Goal: Task Accomplishment & Management: Manage account settings

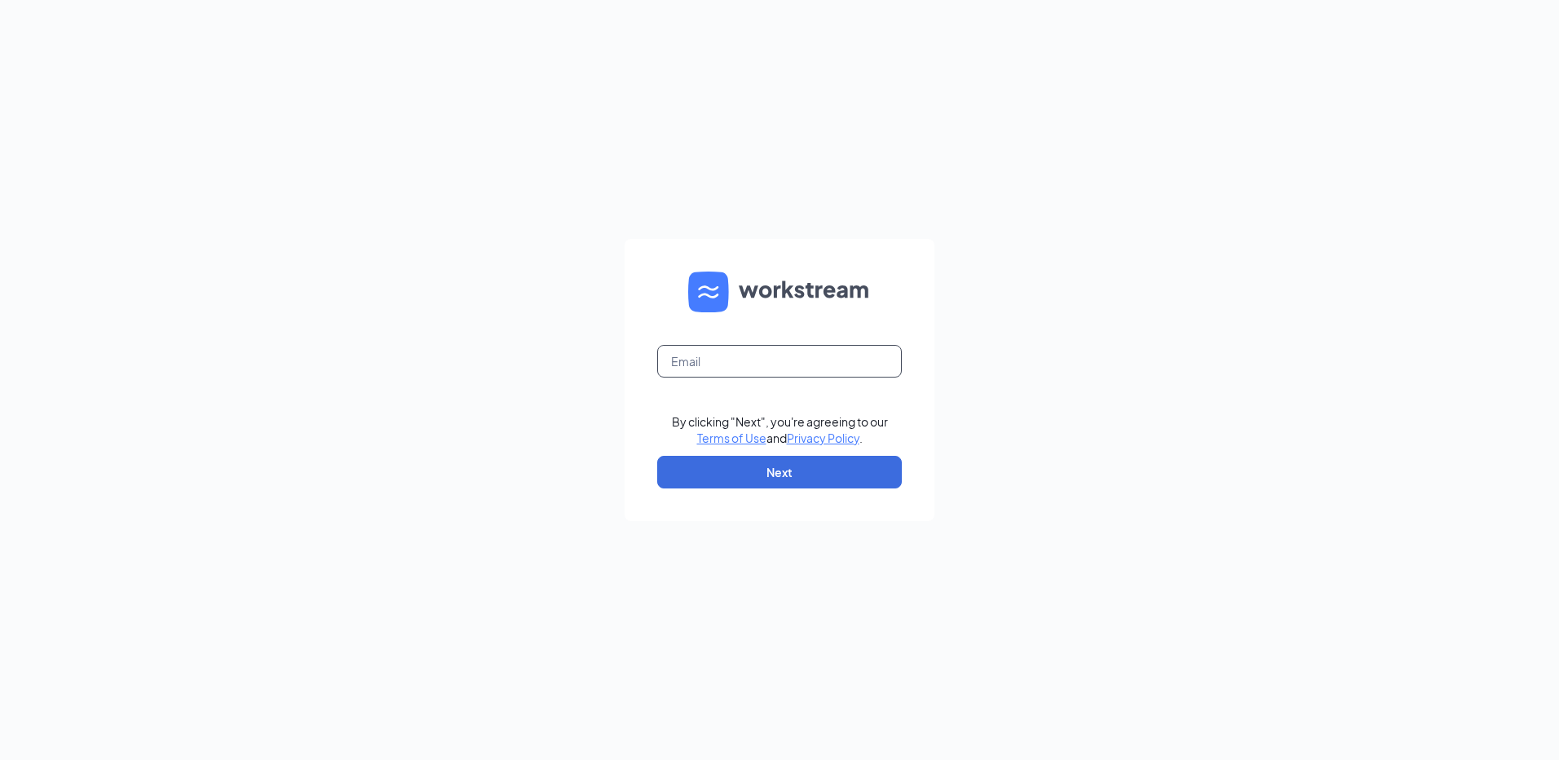
click at [693, 361] on input "text" at bounding box center [779, 361] width 245 height 33
type input "rs030307@tacobell.com"
click at [810, 466] on button "Next" at bounding box center [779, 472] width 245 height 33
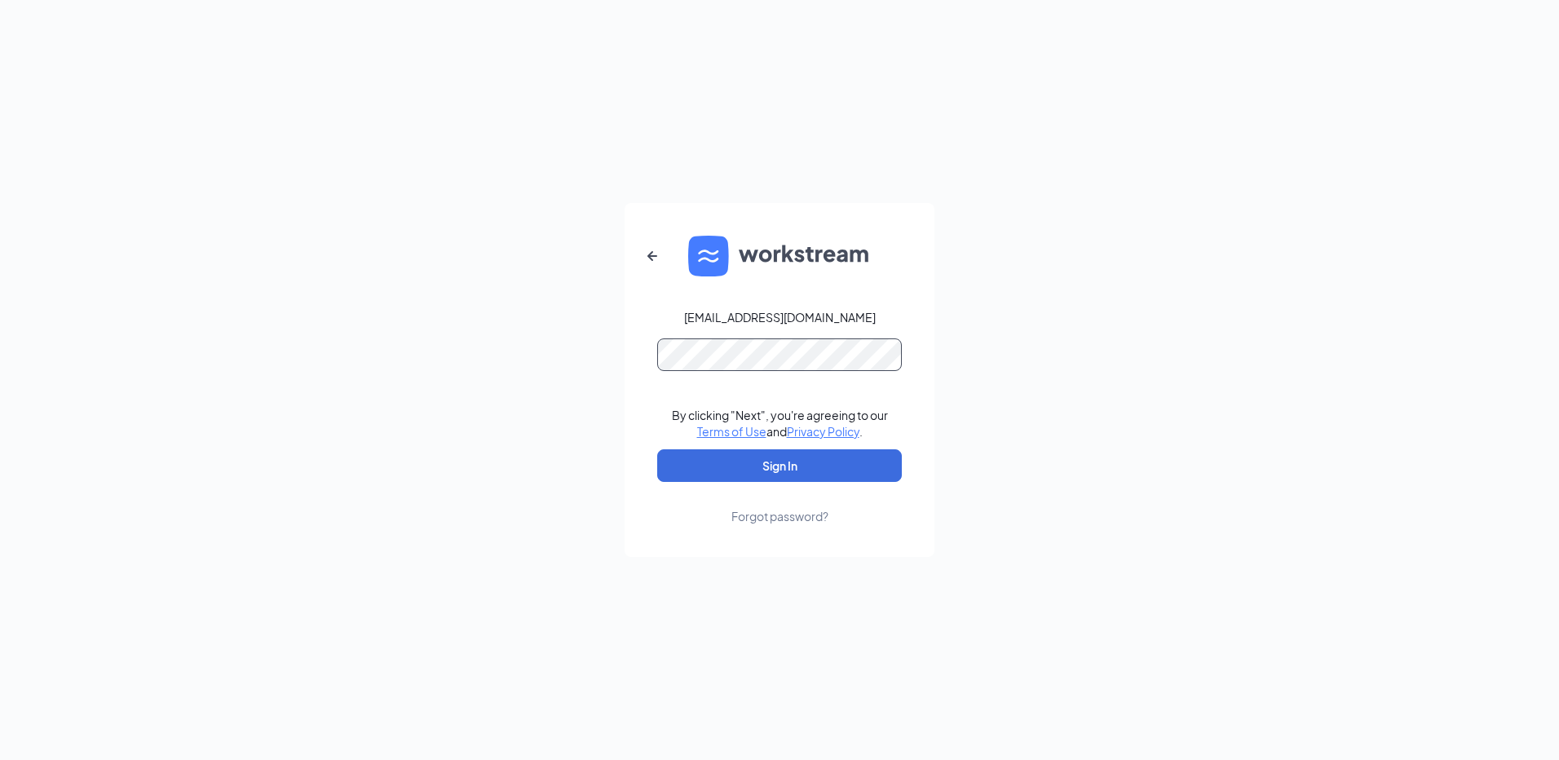
click at [657, 449] on button "Sign In" at bounding box center [779, 465] width 245 height 33
click at [802, 459] on button "Sign In" at bounding box center [779, 465] width 245 height 33
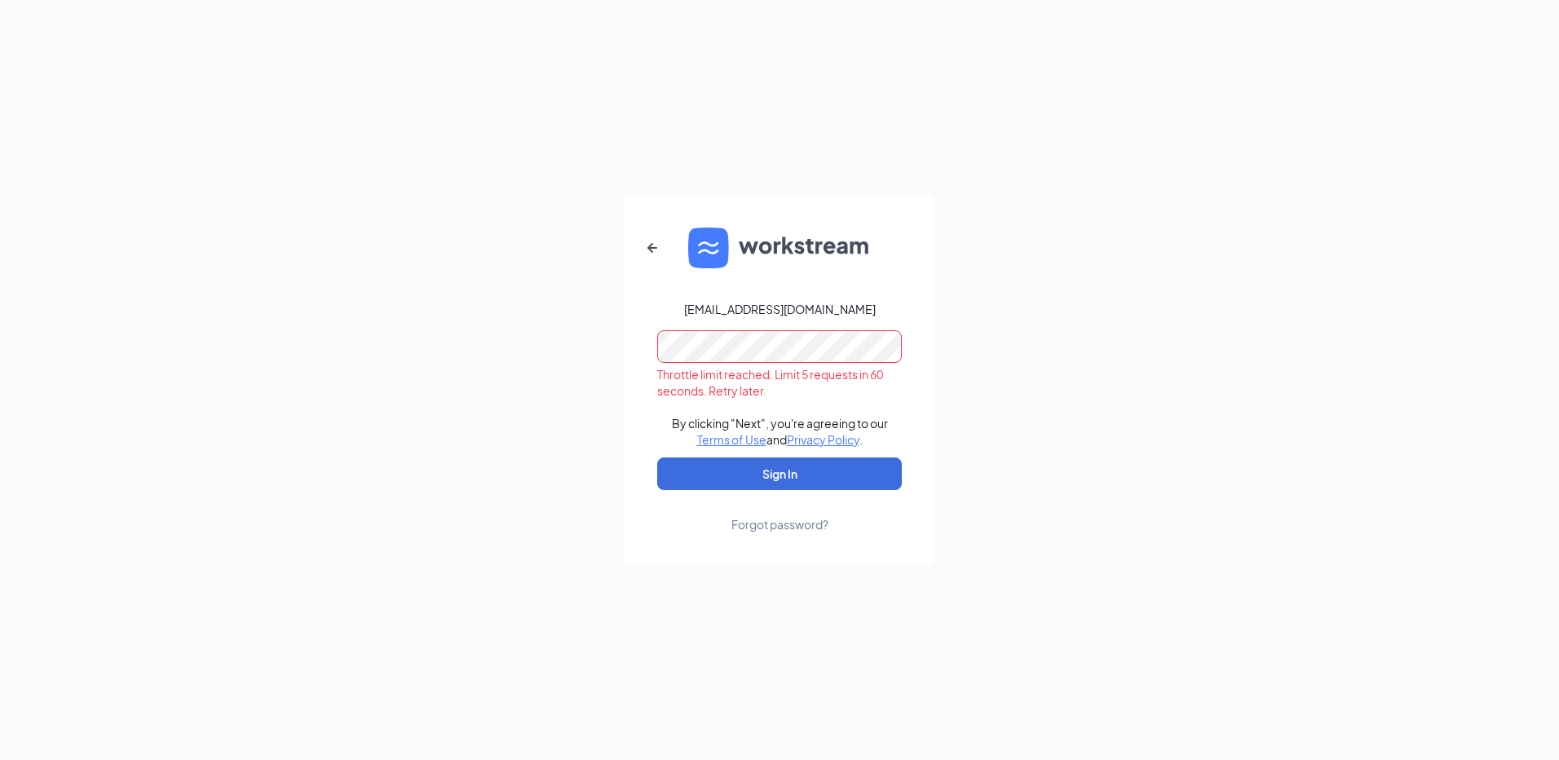
click at [572, 397] on div "rs030307@tacobell.com Throttle limit reached. Limit 5 requests in 60 seconds. R…" at bounding box center [779, 380] width 1559 height 760
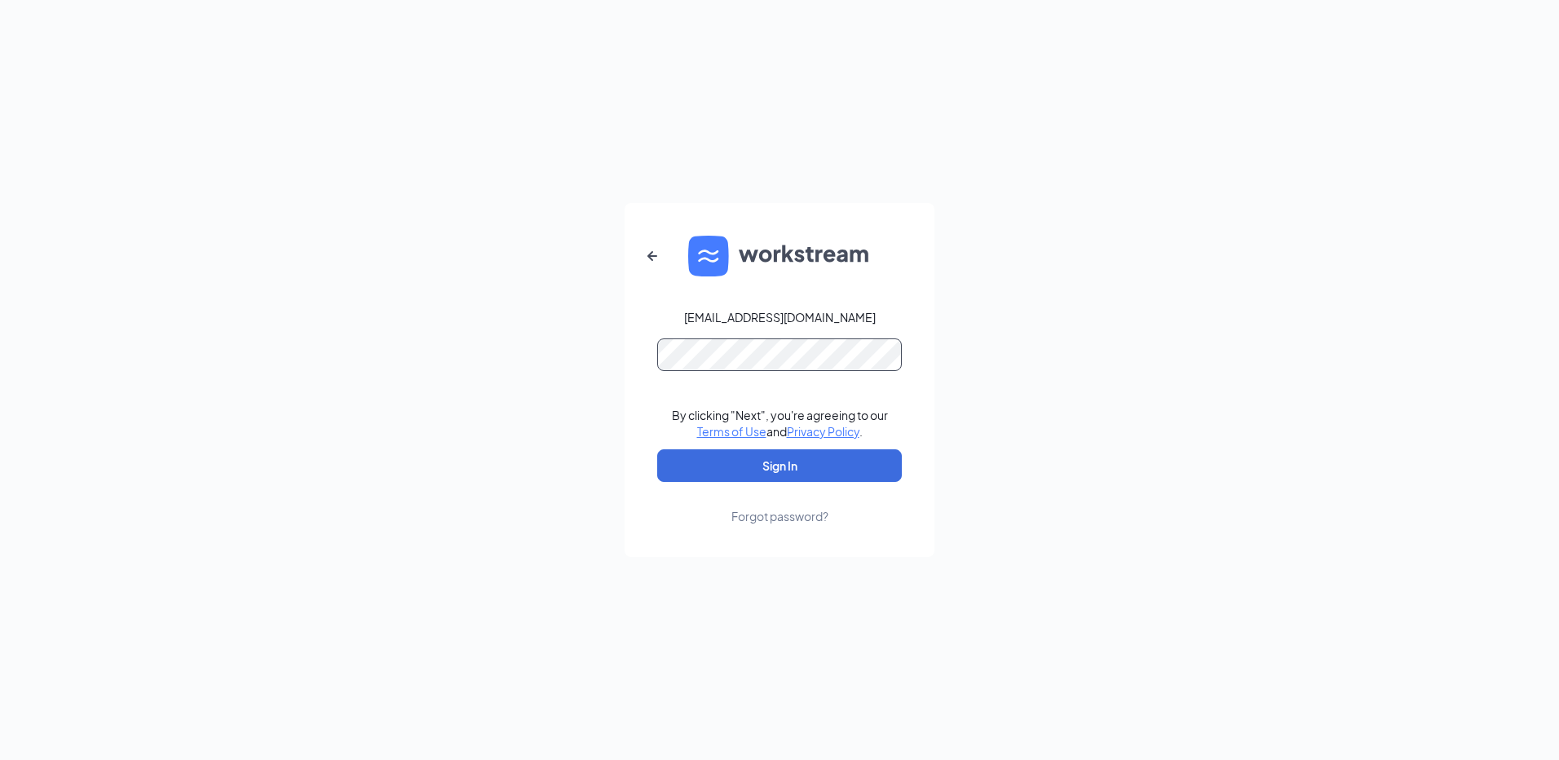
click at [657, 449] on button "Sign In" at bounding box center [779, 465] width 245 height 33
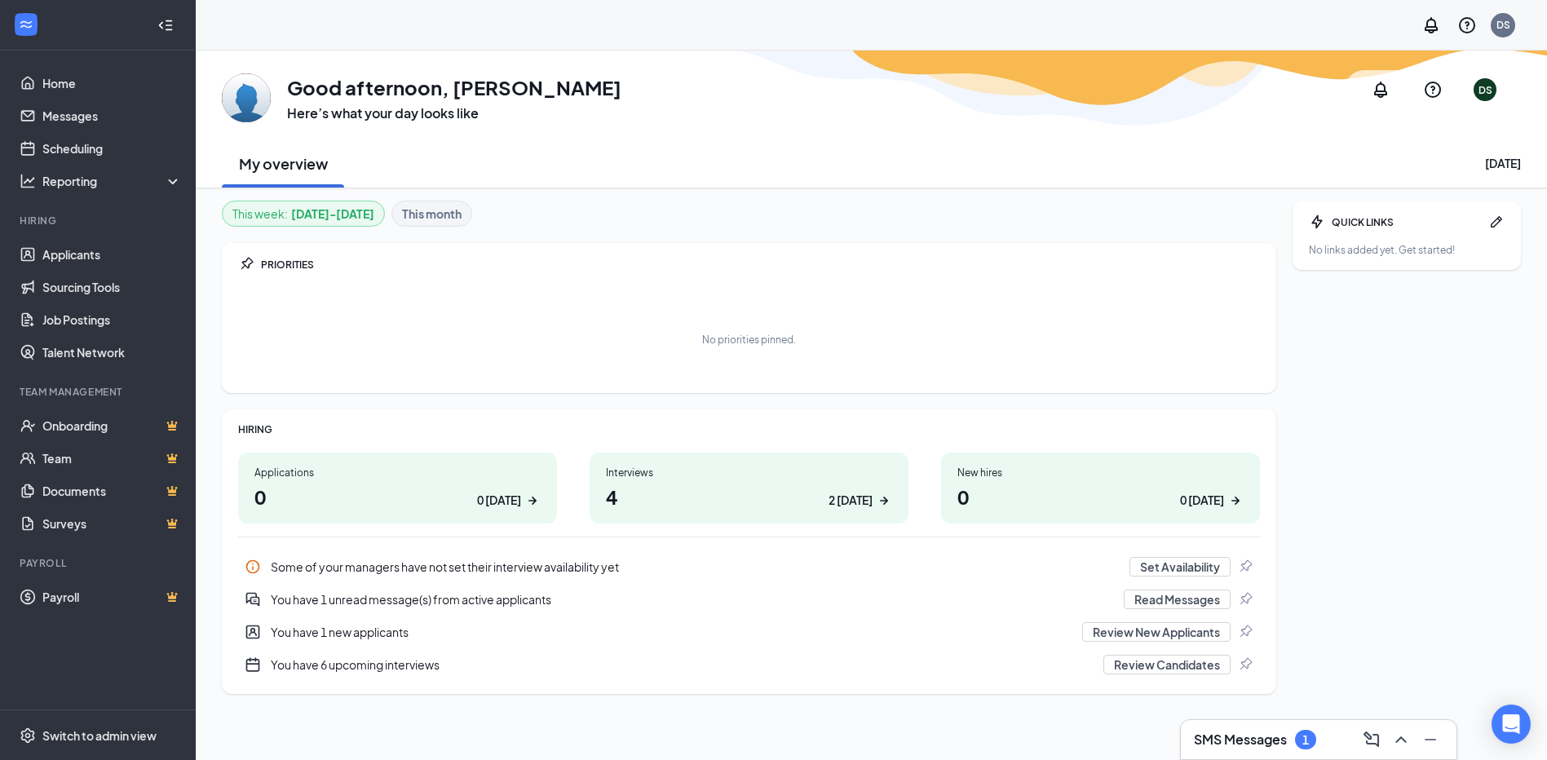
scroll to position [51, 0]
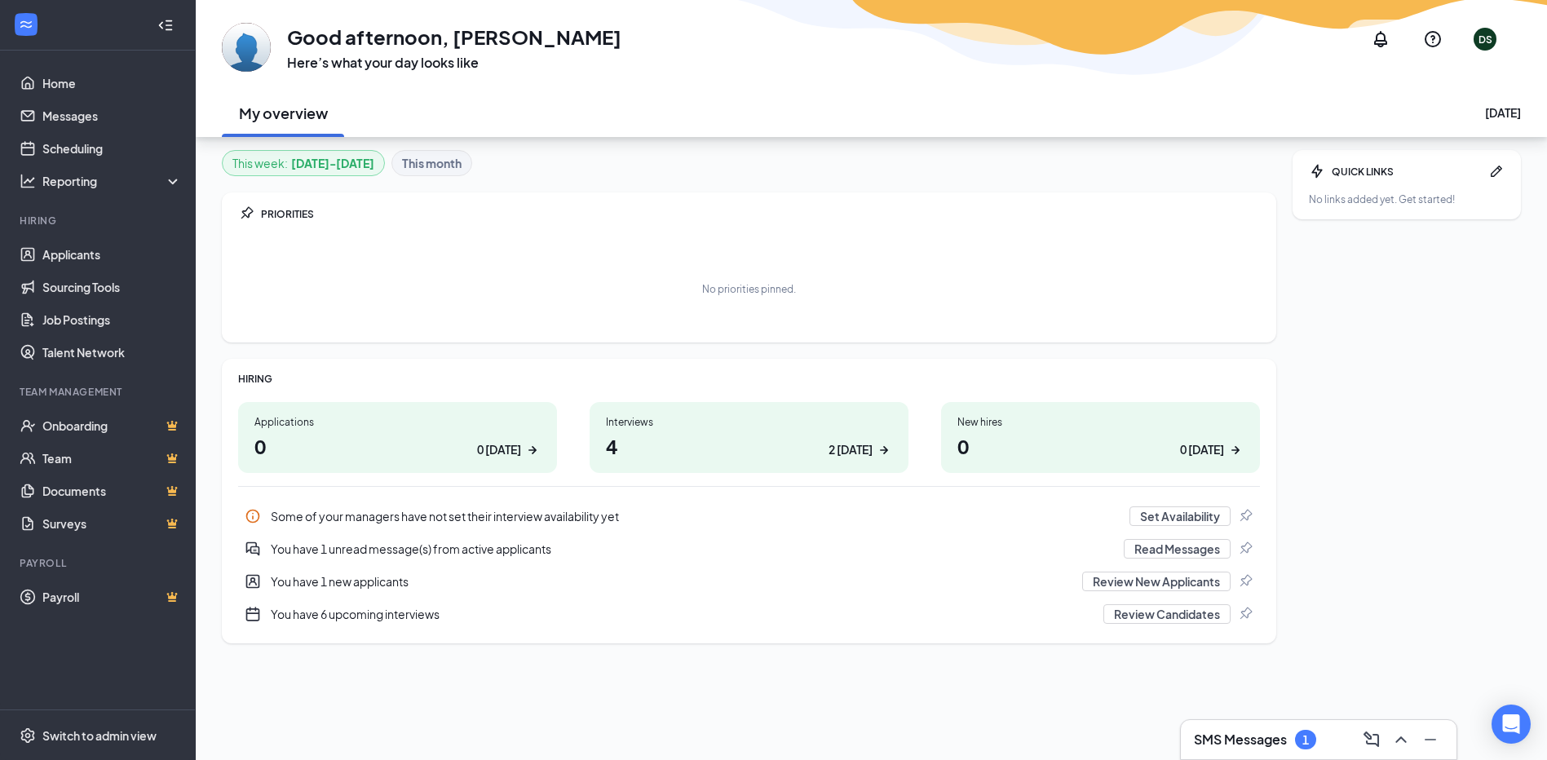
click at [722, 452] on h1 "4 2 today" at bounding box center [749, 446] width 286 height 28
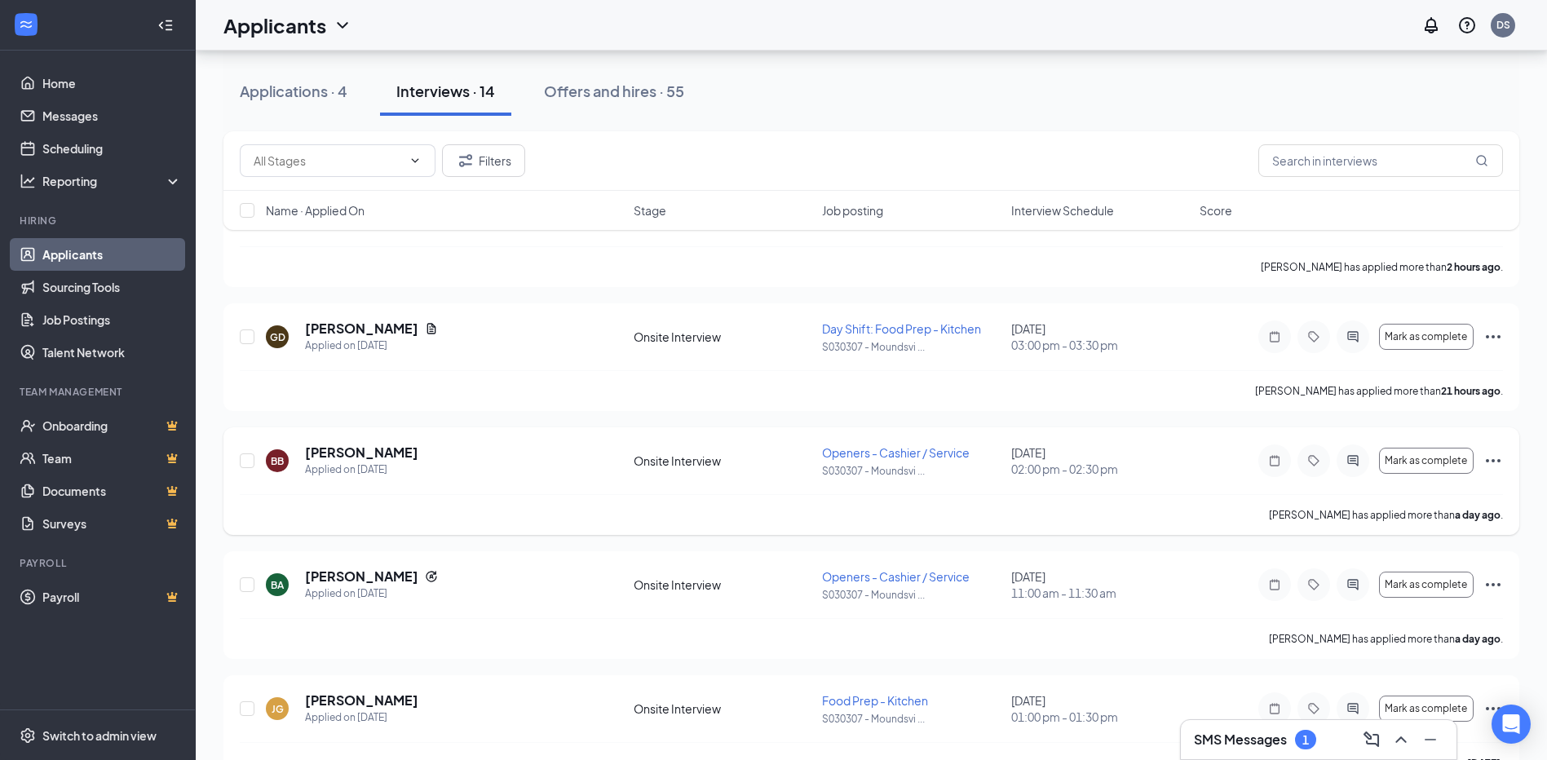
scroll to position [163, 0]
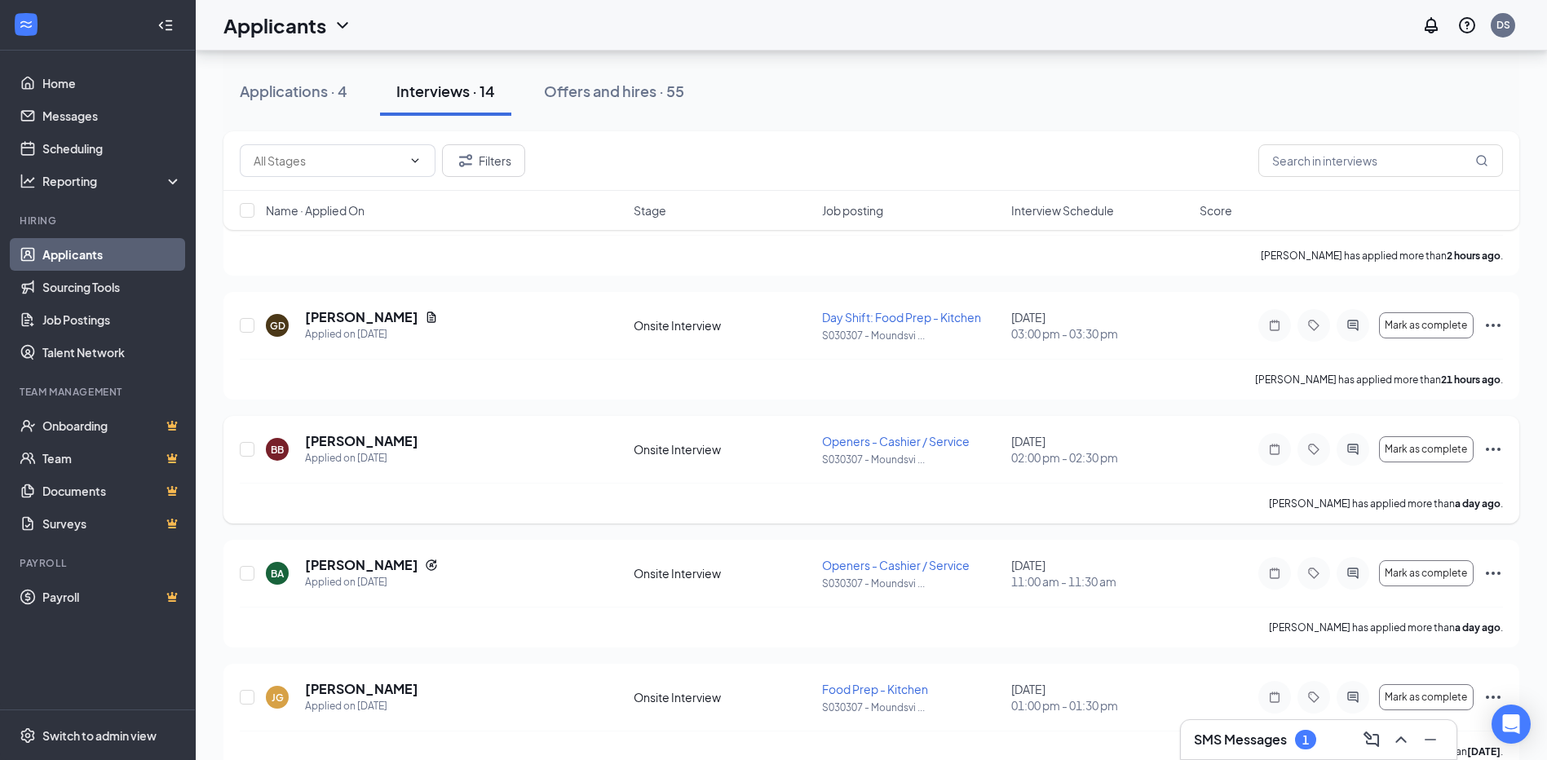
click at [448, 454] on div "BB Beverly Bubenchik Applied on Sep 15" at bounding box center [445, 449] width 358 height 34
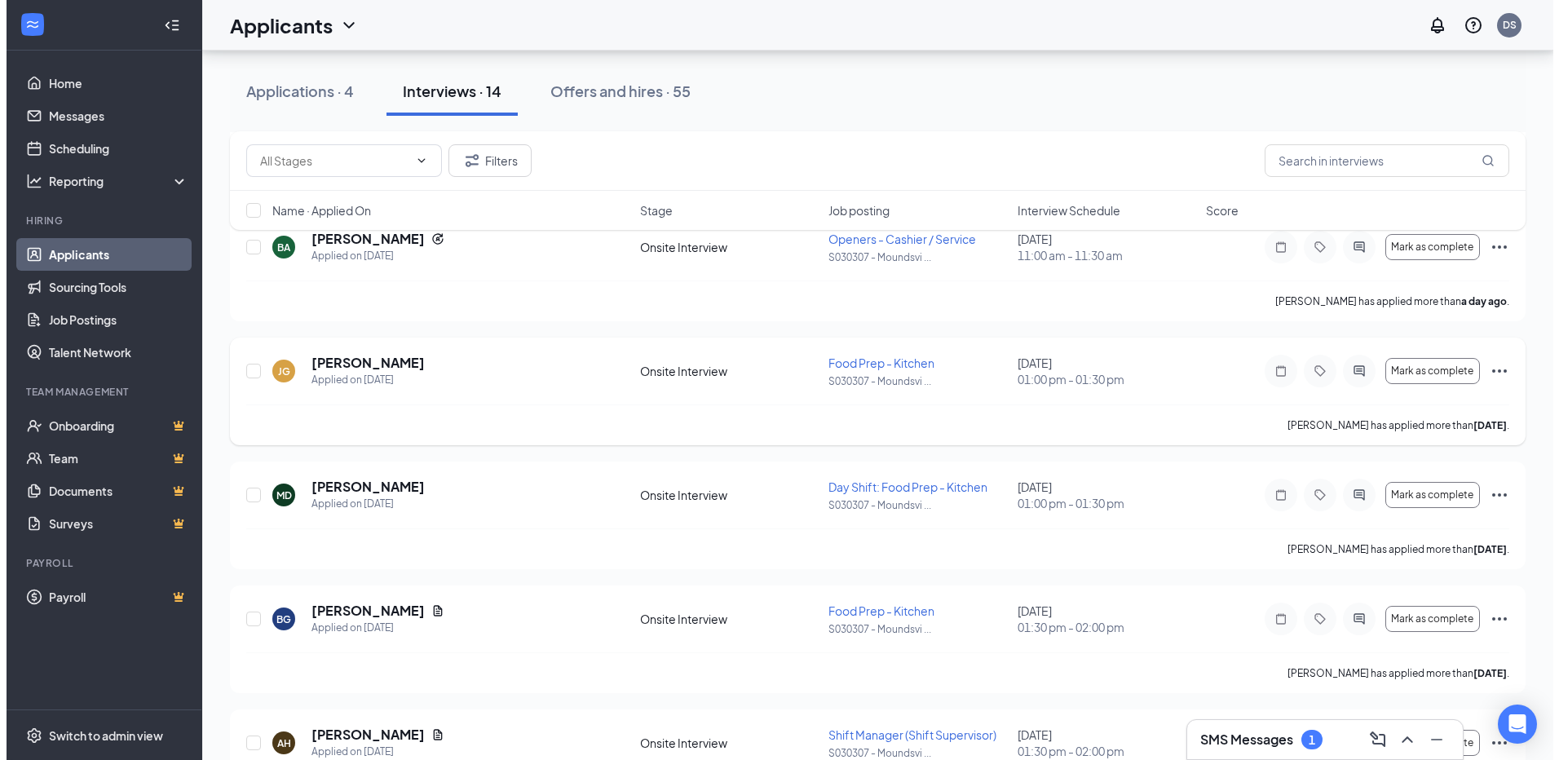
scroll to position [326, 0]
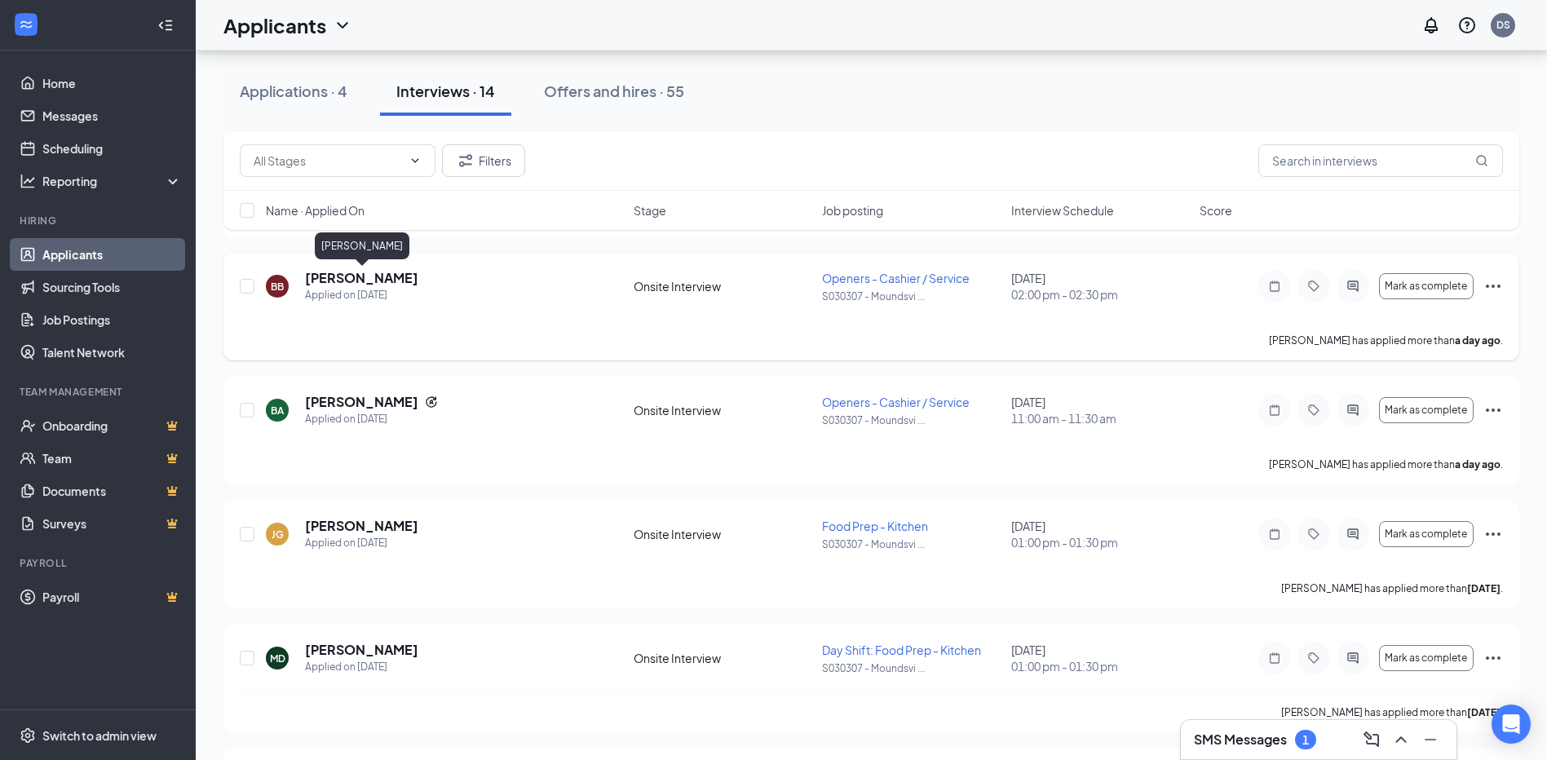
click at [352, 283] on h5 "[PERSON_NAME]" at bounding box center [361, 278] width 113 height 18
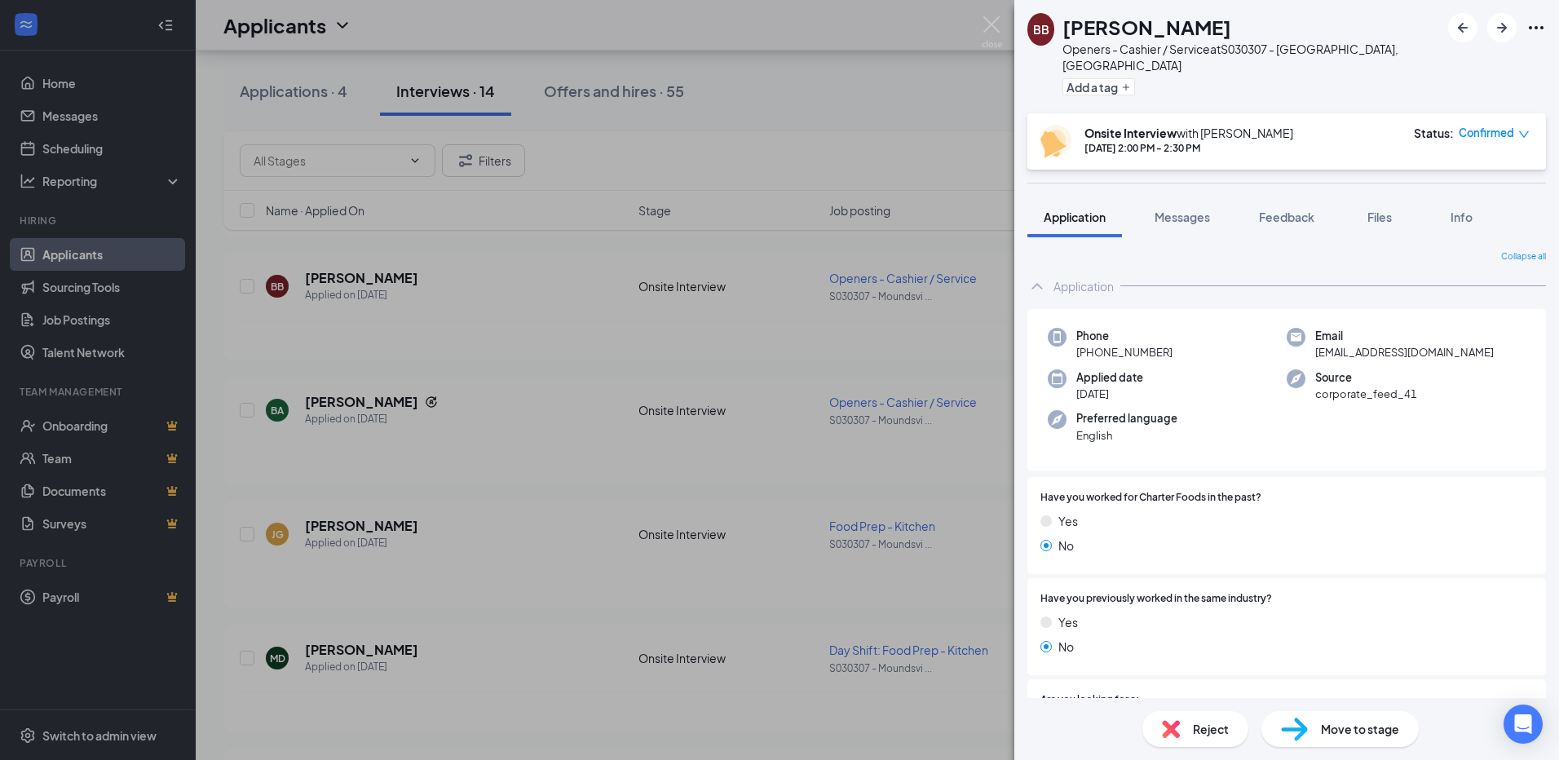
click at [1533, 28] on icon "Ellipses" at bounding box center [1536, 28] width 20 height 20
click at [1427, 70] on link "View full application" at bounding box center [1448, 65] width 176 height 16
click at [990, 26] on img at bounding box center [992, 32] width 20 height 32
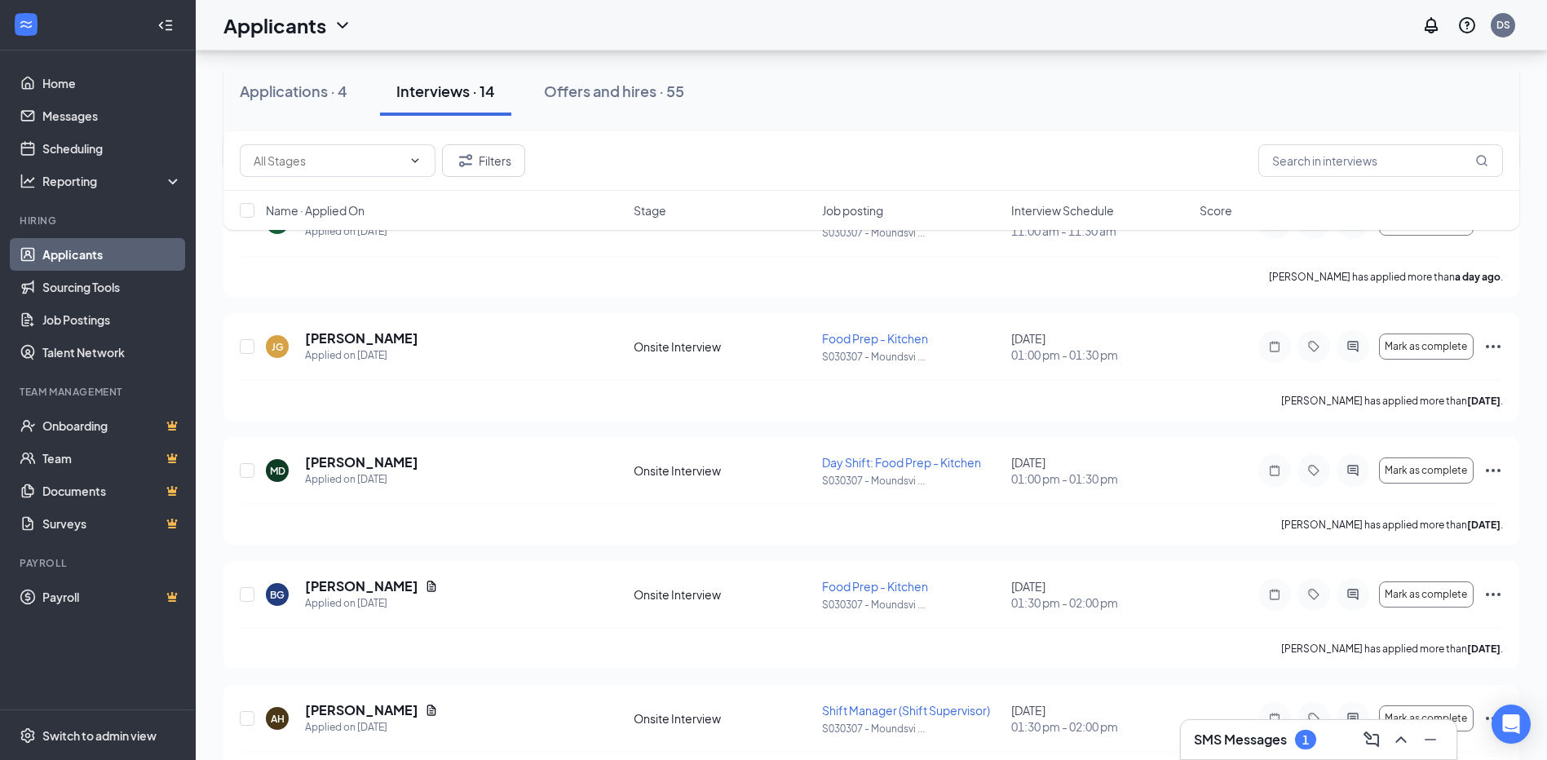
scroll to position [571, 0]
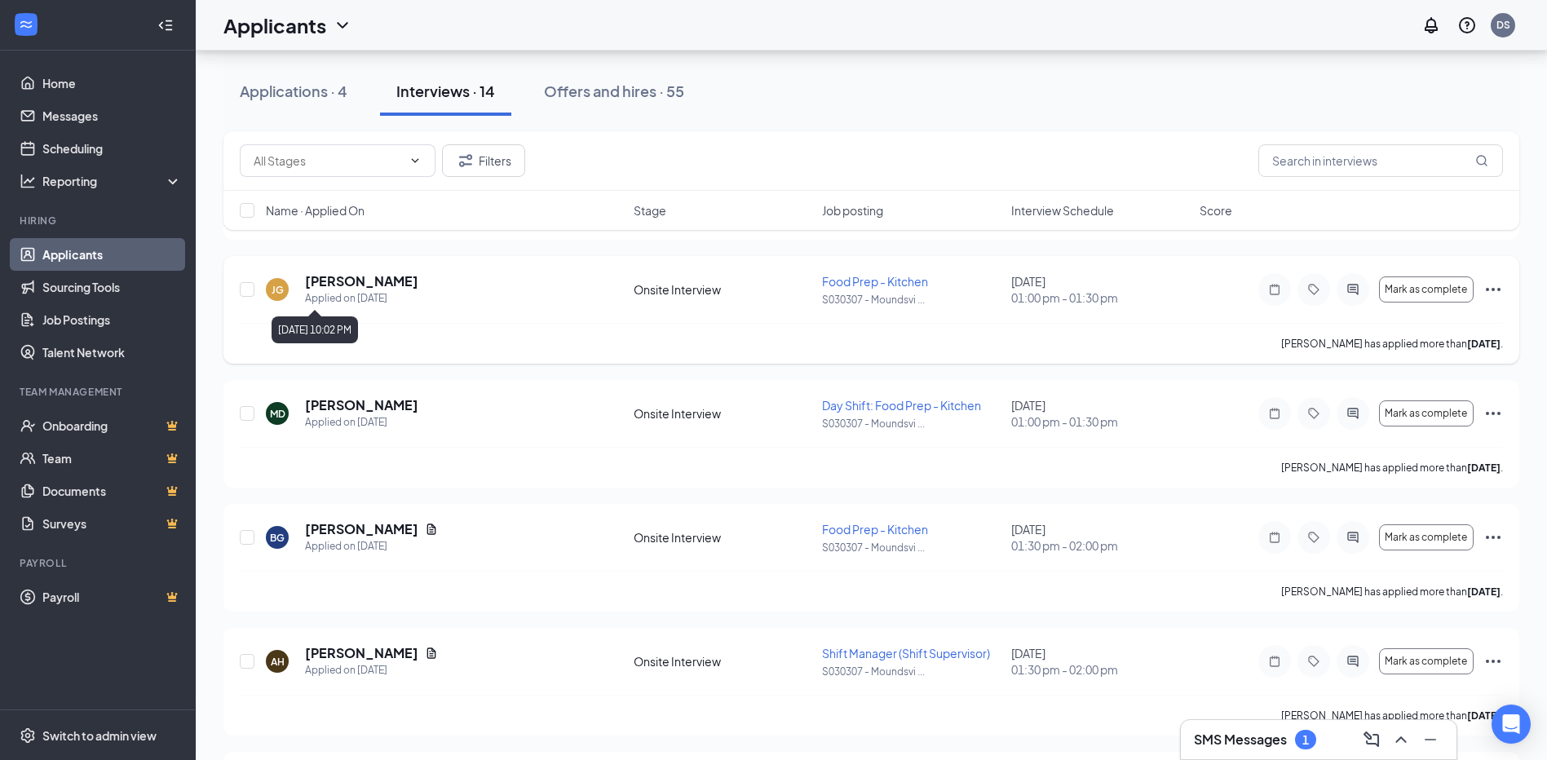
click at [374, 298] on div "Applied on Sep 14" at bounding box center [361, 298] width 113 height 16
click at [1491, 288] on icon "Ellipses" at bounding box center [1493, 290] width 20 height 20
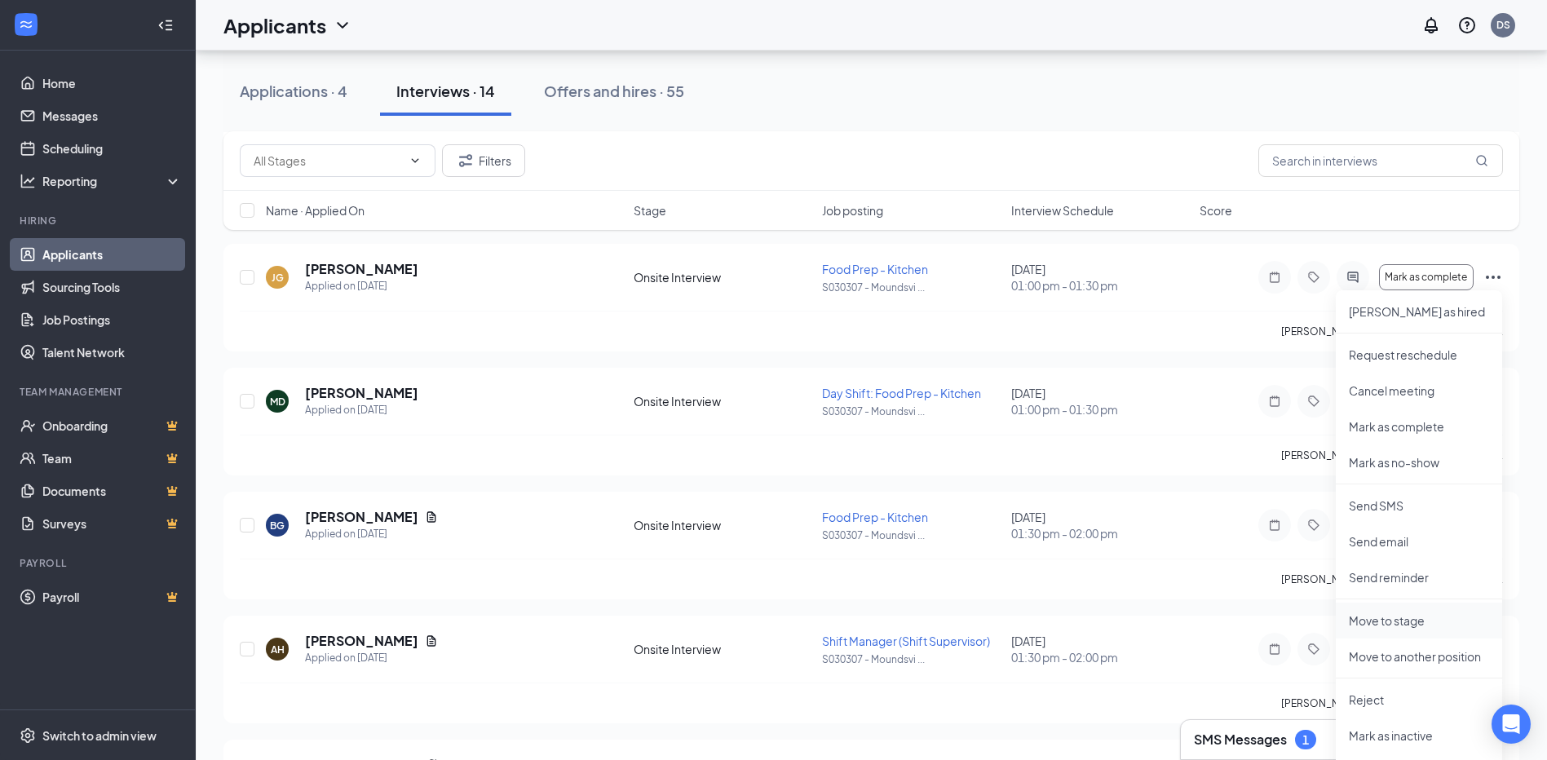
scroll to position [734, 0]
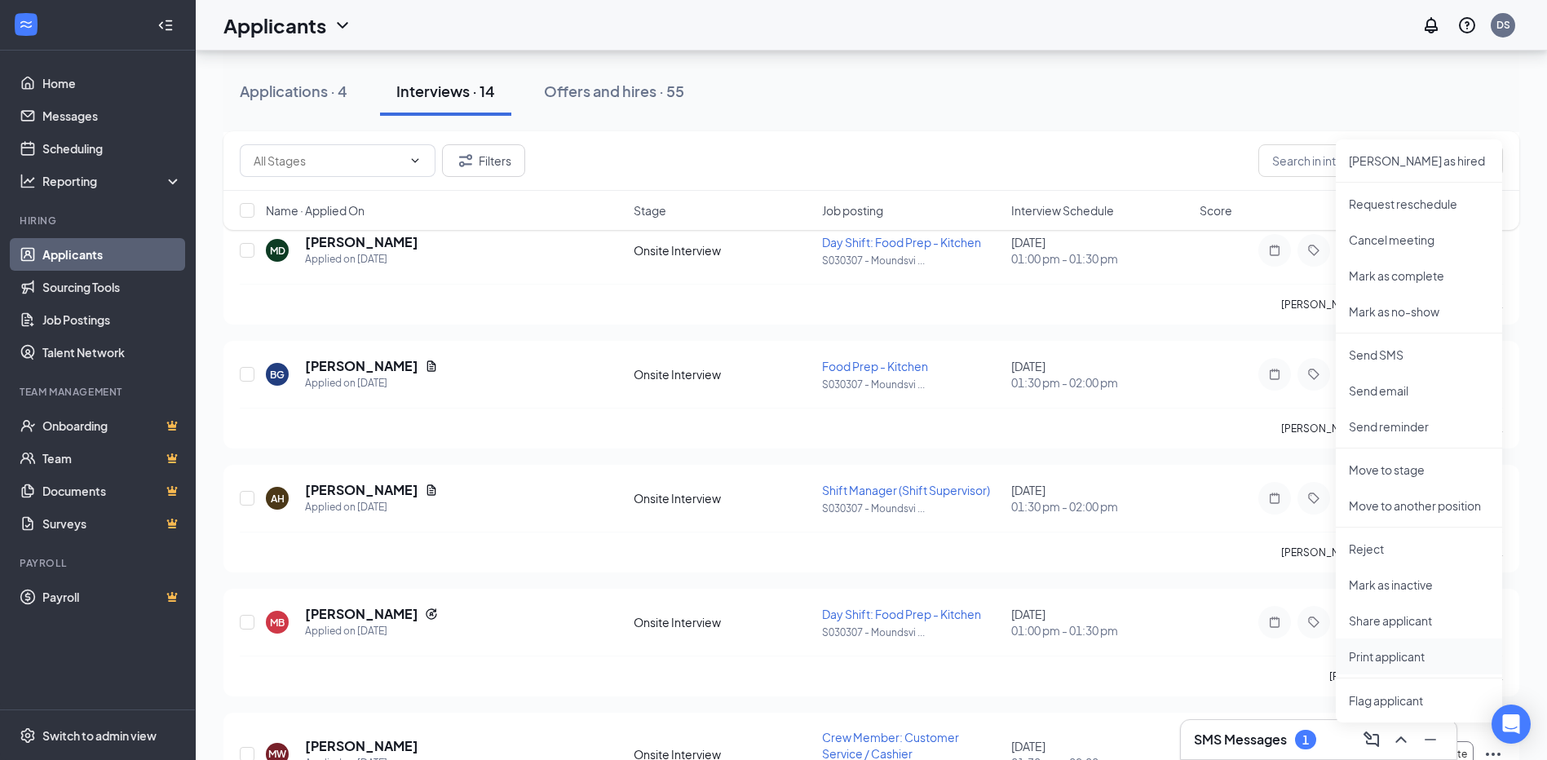
click at [1392, 649] on p "Print applicant" at bounding box center [1419, 656] width 140 height 16
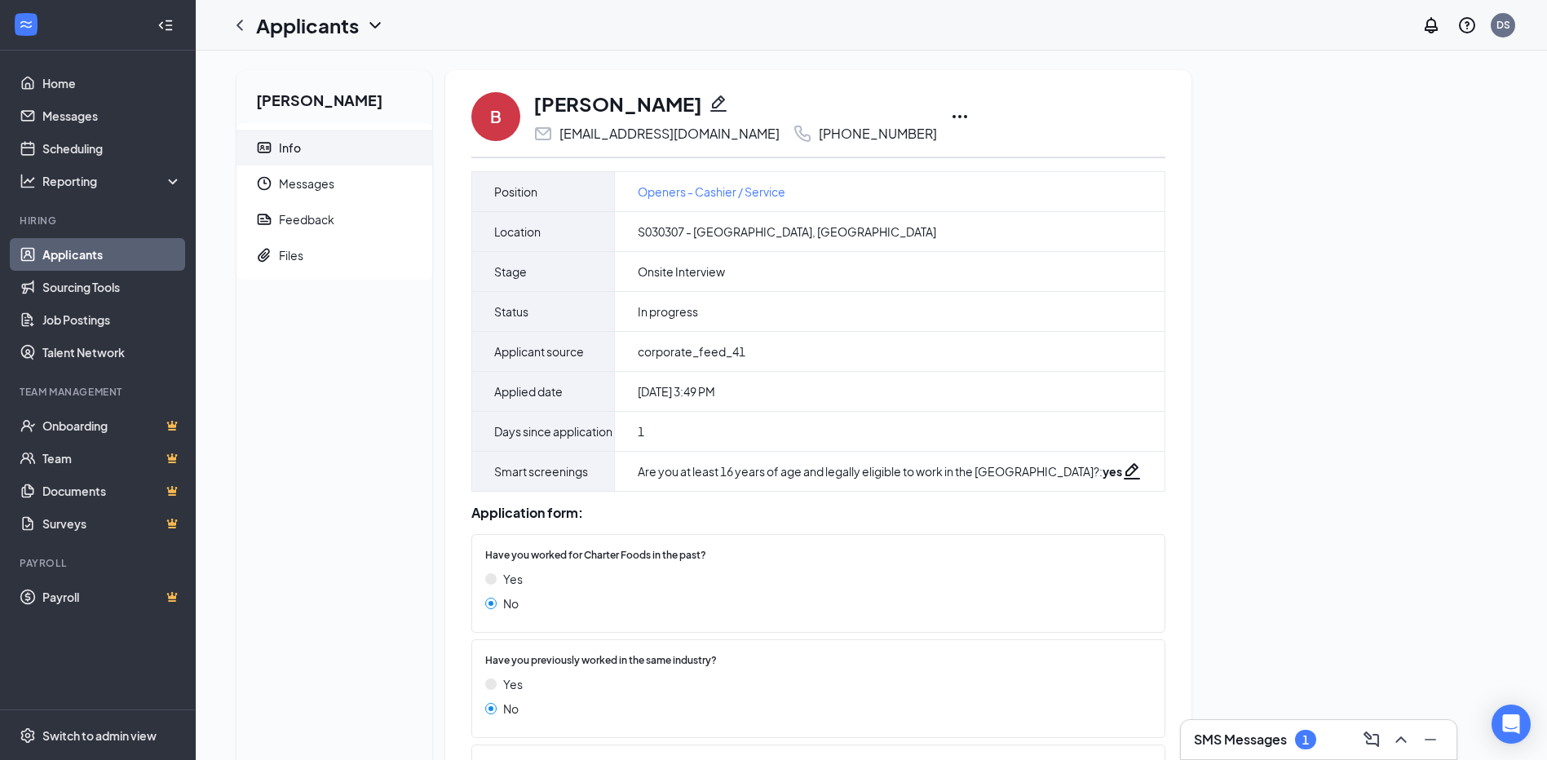
click at [950, 113] on icon "Ellipses" at bounding box center [960, 117] width 20 height 20
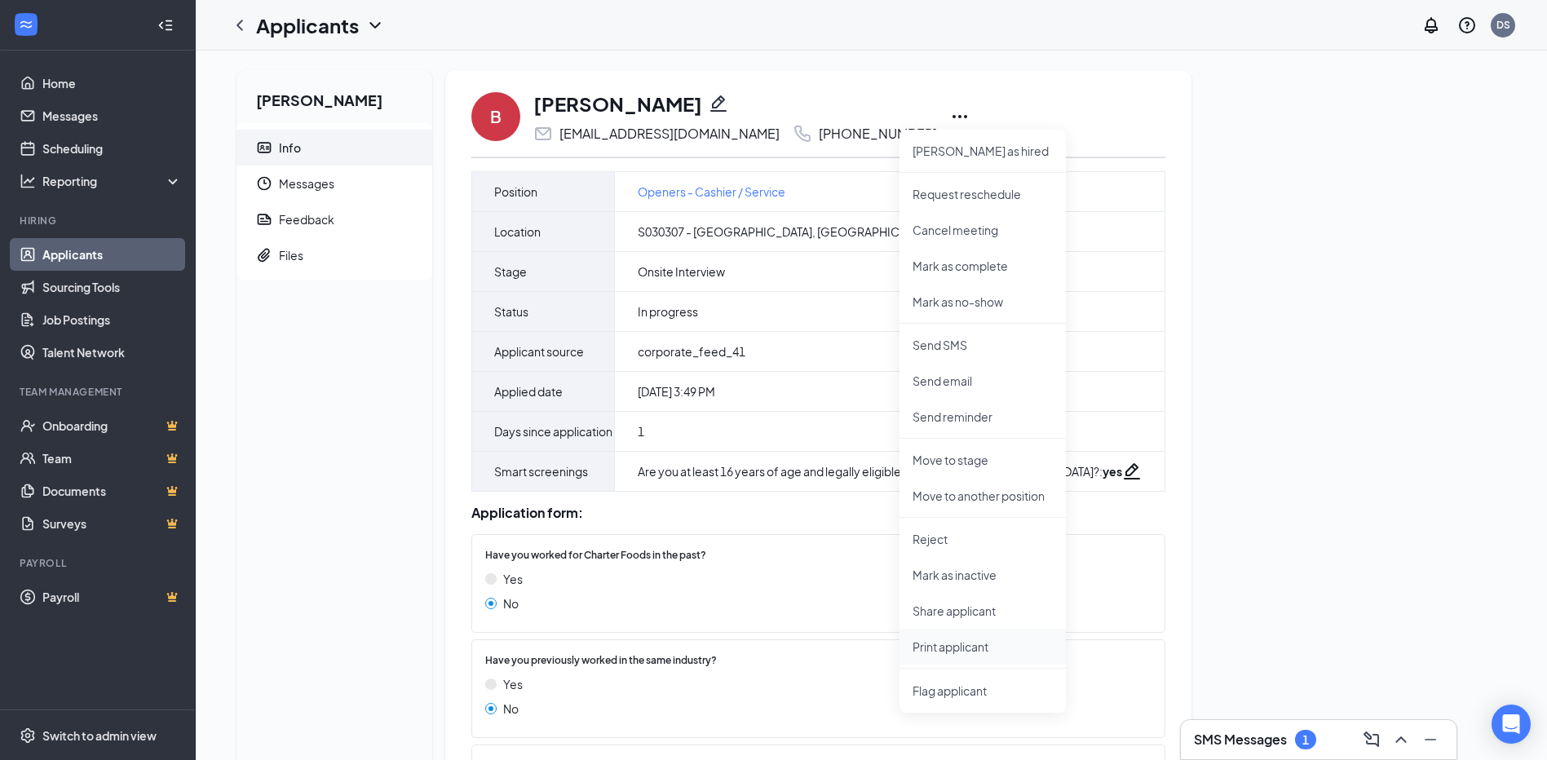
click at [970, 648] on p "Print applicant" at bounding box center [982, 646] width 140 height 16
